Goal: Transaction & Acquisition: Purchase product/service

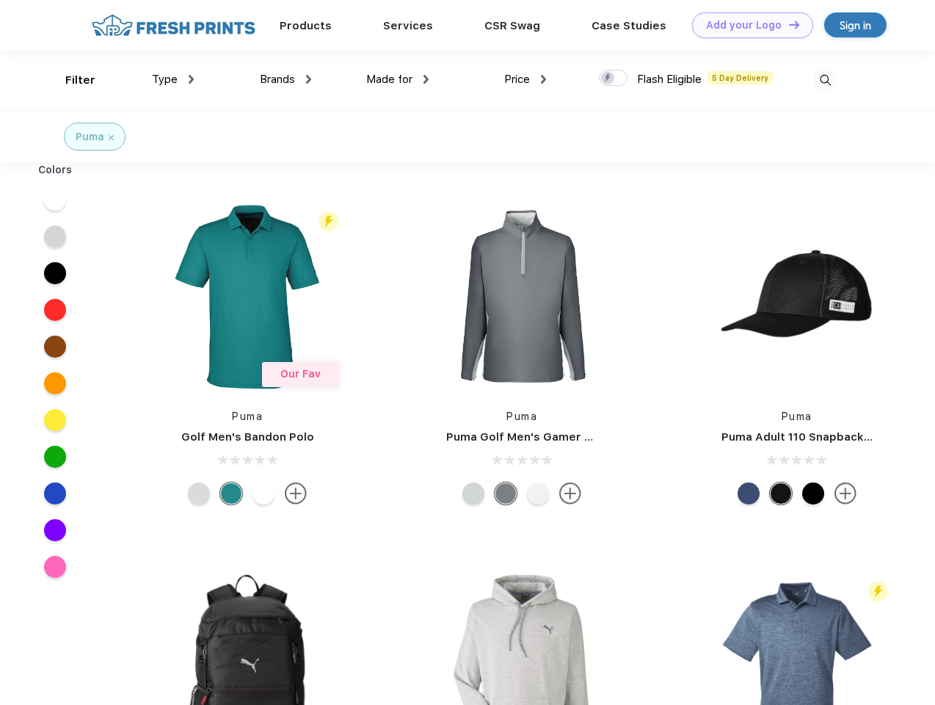
click at [747, 25] on link "Add your Logo Design Tool" at bounding box center [752, 25] width 121 height 26
click at [0, 0] on div "Design Tool" at bounding box center [0, 0] width 0 height 0
click at [788, 24] on link "Add your Logo Design Tool" at bounding box center [752, 25] width 121 height 26
click at [70, 80] on div "Filter" at bounding box center [80, 80] width 30 height 17
click at [173, 79] on span "Type" at bounding box center [165, 79] width 26 height 13
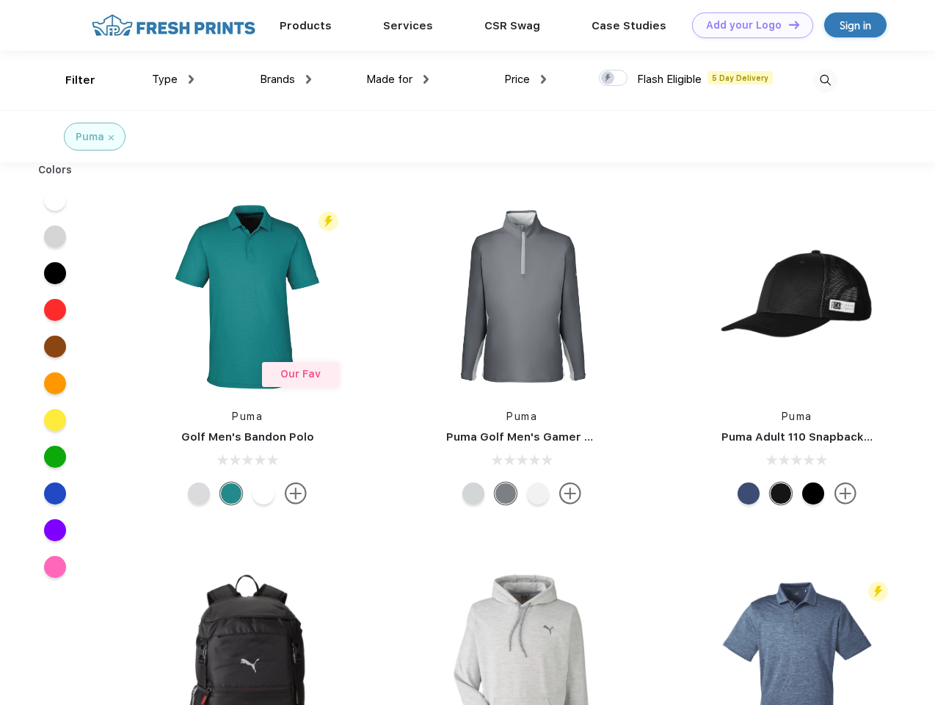
click at [286, 79] on span "Brands" at bounding box center [277, 79] width 35 height 13
click at [398, 79] on span "Made for" at bounding box center [389, 79] width 46 height 13
click at [526, 79] on span "Price" at bounding box center [517, 79] width 26 height 13
click at [614, 79] on div at bounding box center [613, 78] width 29 height 16
click at [609, 79] on input "checkbox" at bounding box center [604, 74] width 10 height 10
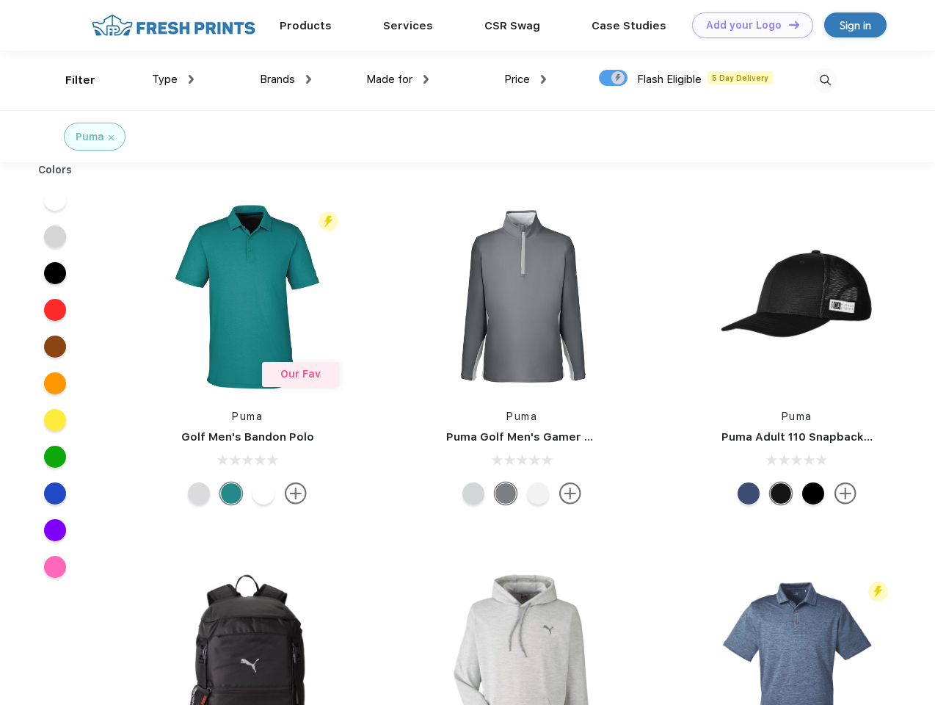
click at [825, 80] on img at bounding box center [825, 80] width 24 height 24
